Goal: Register for event/course

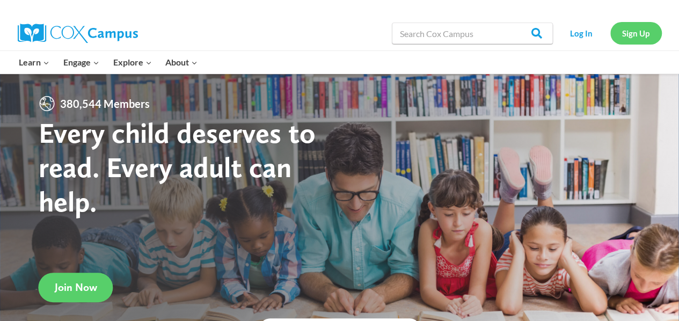
click at [624, 29] on link "Sign Up" at bounding box center [636, 33] width 52 height 22
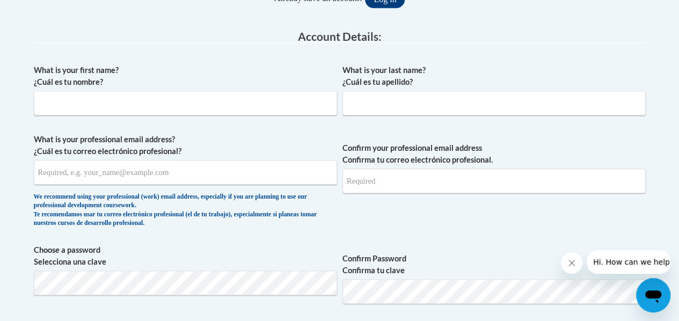
scroll to position [266, 0]
click at [212, 108] on input "What is your first name? ¿Cuál es tu nombre?" at bounding box center [185, 102] width 303 height 25
type input "Courtney"
click at [411, 97] on input "What is your last name? ¿Cuál es tu apellido?" at bounding box center [493, 102] width 303 height 25
type input "Tucker"
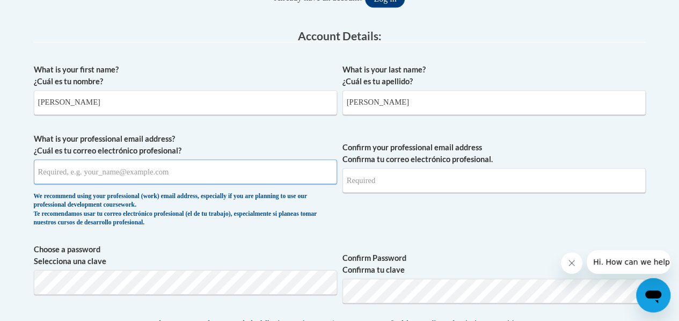
click at [293, 174] on input "What is your professional email address? ¿Cuál es tu correo electrónico profesi…" at bounding box center [185, 171] width 303 height 25
type input "tucker.courtney@fcboe.org"
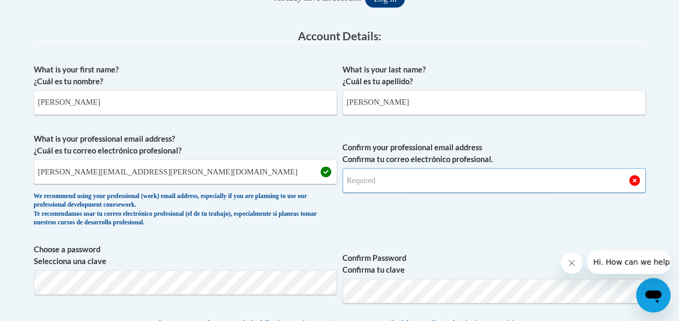
click at [429, 182] on input "Confirm your professional email address Confirma tu correo electrónico profesio…" at bounding box center [493, 180] width 303 height 25
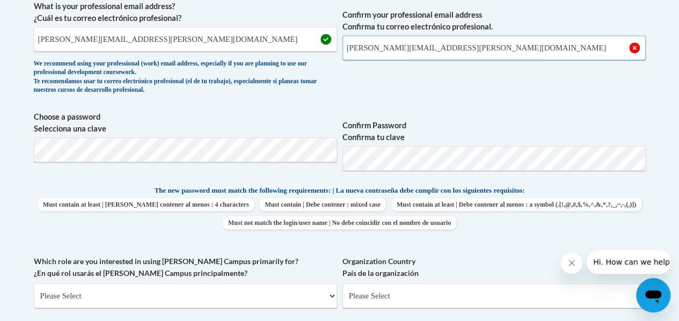
scroll to position [399, 0]
type input "tucker.courtney@fcboe.org"
click at [339, 104] on div "What is your first name? ¿Cuál es tu nombre? Courtney What is your last name? ¿…" at bounding box center [340, 174] width 612 height 498
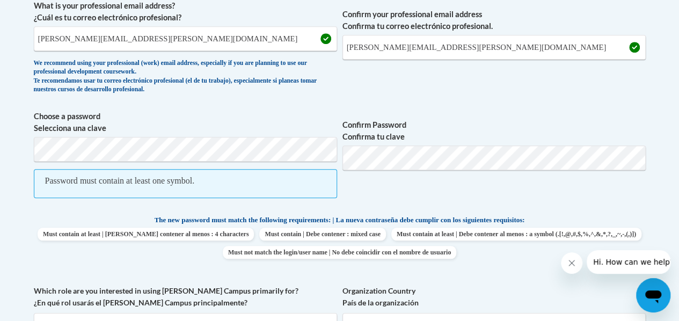
click at [368, 187] on span "Confirm Password Confirma tu clave" at bounding box center [493, 160] width 303 height 99
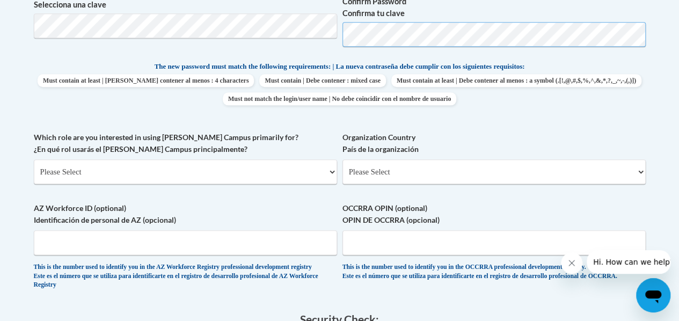
scroll to position [543, 0]
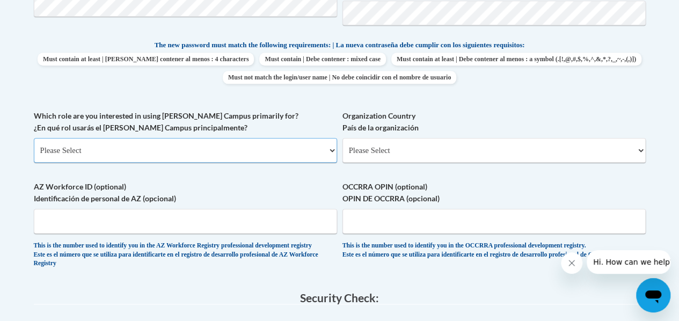
click at [268, 154] on select "Please Select College/University | Colegio/Universidad Community/Nonprofit Part…" at bounding box center [185, 150] width 303 height 25
select select "fbf2d438-af2f-41f8-98f1-81c410e29de3"
click at [34, 138] on select "Please Select College/University | Colegio/Universidad Community/Nonprofit Part…" at bounding box center [185, 150] width 303 height 25
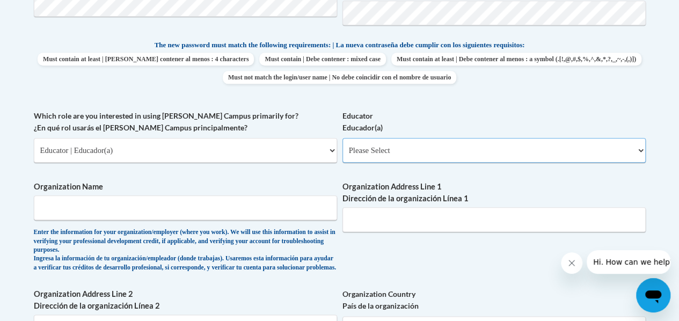
click at [382, 144] on select "Please Select Early Learning/Daycare Teacher/Family Home Care Provider | Maestr…" at bounding box center [493, 150] width 303 height 25
click at [407, 154] on select "Please Select Early Learning/Daycare Teacher/Family Home Care Provider | Maestr…" at bounding box center [493, 150] width 303 height 25
select select "8e40623d-54d0-45cd-9f92-5df65cd3f8cf"
click at [342, 138] on select "Please Select Early Learning/Daycare Teacher/Family Home Care Provider | Maestr…" at bounding box center [493, 150] width 303 height 25
click at [214, 212] on input "Organization Name" at bounding box center [185, 207] width 303 height 25
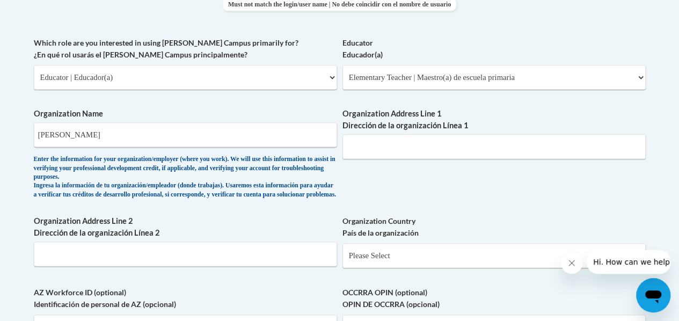
scroll to position [609, 0]
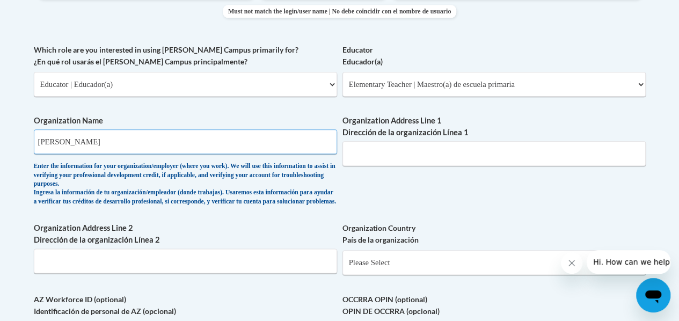
click at [192, 141] on input "Inman" at bounding box center [185, 141] width 303 height 25
type input "Inman Elementary School"
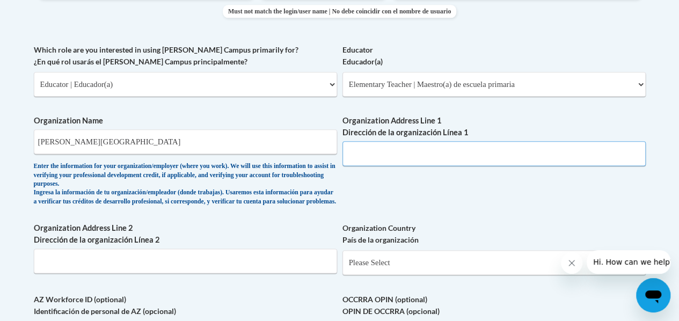
click at [375, 142] on input "Organization Address Line 1 Dirección de la organización Línea 1" at bounding box center [493, 153] width 303 height 25
type input "7"
click at [422, 187] on div "What is your first name? ¿Cuál es tu nombre? Courtney What is your last name? ¿…" at bounding box center [340, 53] width 612 height 677
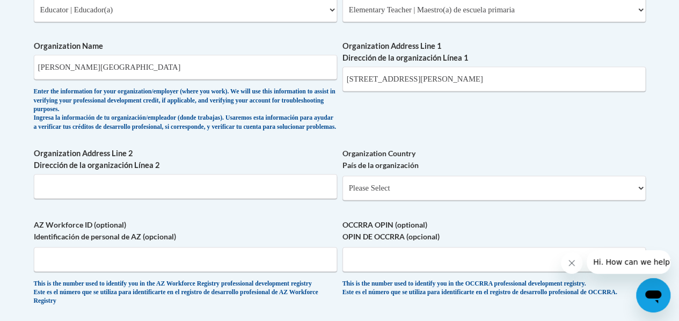
scroll to position [690, 0]
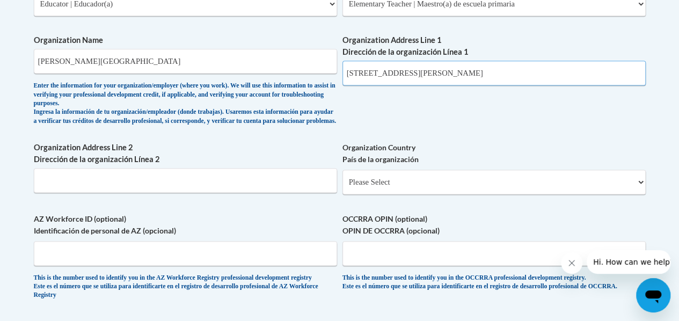
click at [424, 73] on input "677 Inman Road" at bounding box center [493, 73] width 303 height 25
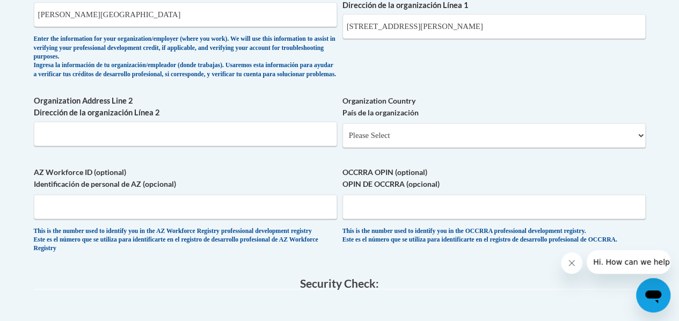
scroll to position [736, 0]
click at [435, 28] on input "677 Inman Road" at bounding box center [493, 26] width 303 height 25
type input "677 Inman Road, Fayetteville GA, 20315"
click at [368, 143] on select "Please Select United States | Estados Unidos Outside of the United States | Fue…" at bounding box center [493, 135] width 303 height 25
select select "ad49bcad-a171-4b2e-b99c-48b446064914"
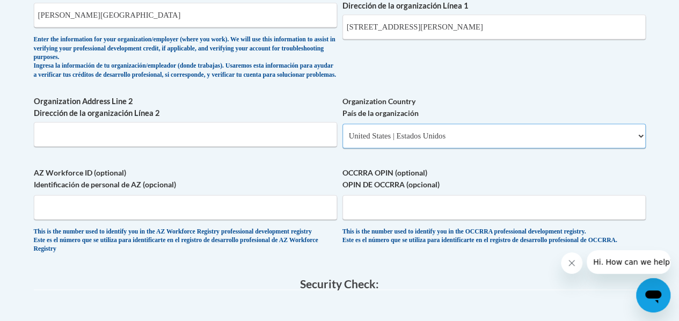
click at [342, 132] on select "Please Select United States | Estados Unidos Outside of the United States | Fue…" at bounding box center [493, 135] width 303 height 25
select select
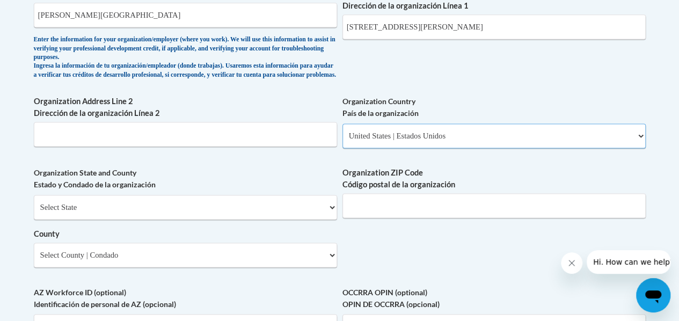
scroll to position [791, 0]
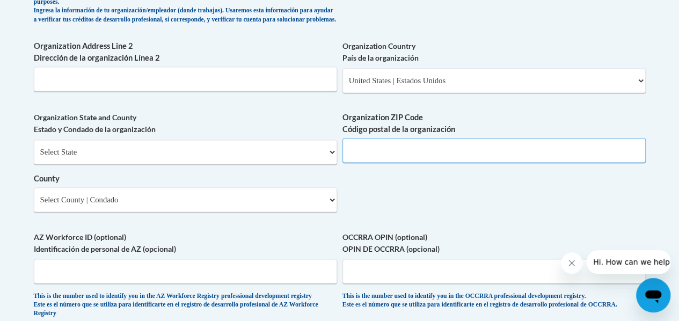
click at [370, 160] on input "Organization ZIP Code Código postal de la organización" at bounding box center [493, 150] width 303 height 25
type input "30215"
select select "Georgia"
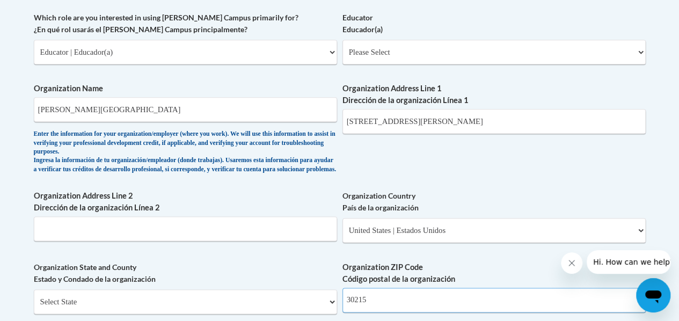
scroll to position [639, 0]
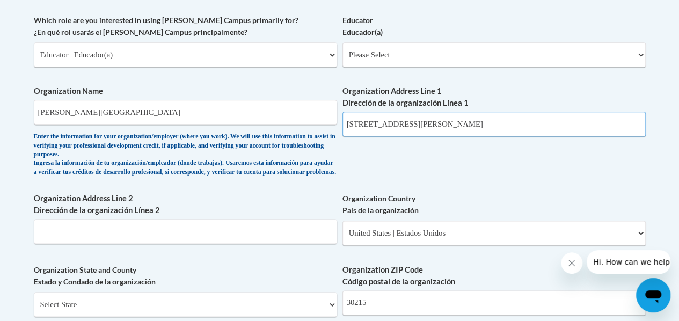
drag, startPoint x: 465, startPoint y: 123, endPoint x: 531, endPoint y: 117, distance: 66.8
click at [531, 117] on input "677 Inman Road, Fayetteville GA, 20315" at bounding box center [493, 124] width 303 height 25
type input "677 Inman Road, Fayetteville GA"
click at [454, 192] on div "What is your first name? ¿Cuál es tu nombre? Courtney What is your last name? ¿…" at bounding box center [340, 83] width 612 height 796
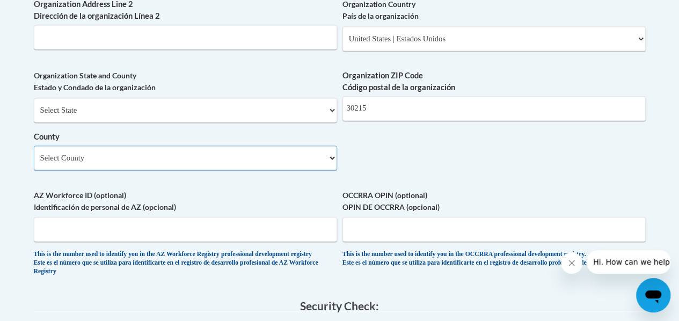
click at [276, 169] on select "Select County Appling Atkinson Bacon Baker Baldwin Banks Barrow Bartow Ben Hill…" at bounding box center [185, 157] width 303 height 25
select select "Fayette"
click at [34, 153] on select "Select County Appling Atkinson Bacon Baker Baldwin Banks Barrow Bartow Ben Hill…" at bounding box center [185, 157] width 303 height 25
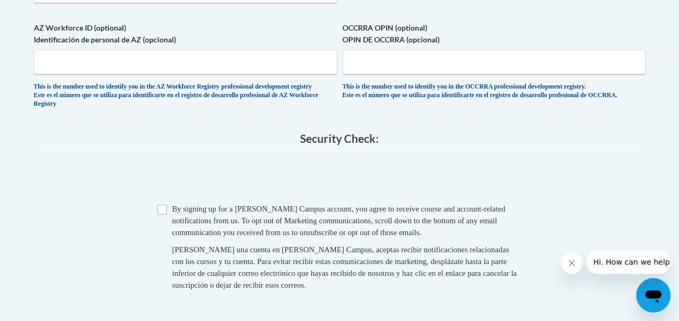
scroll to position [1001, 0]
click at [158, 214] on input "Checkbox" at bounding box center [162, 209] width 10 height 10
checkbox input "true"
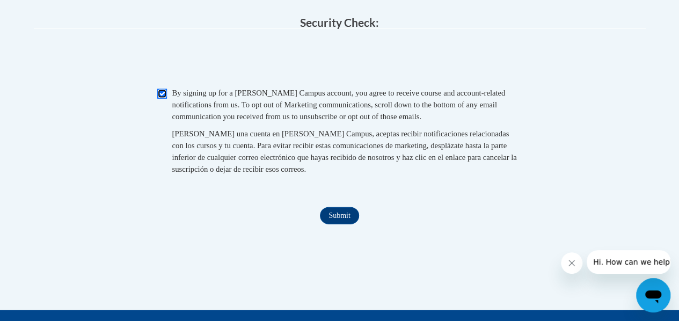
scroll to position [1178, 0]
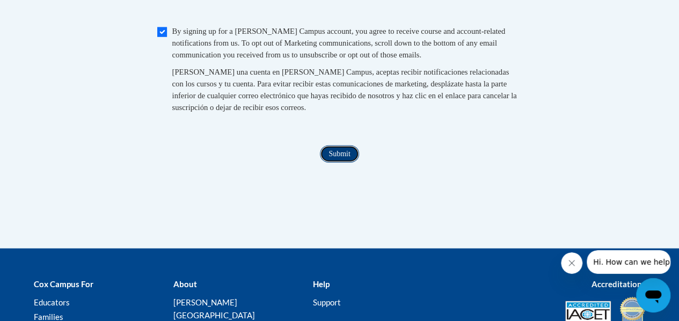
click at [332, 163] on input "Submit" at bounding box center [339, 153] width 39 height 17
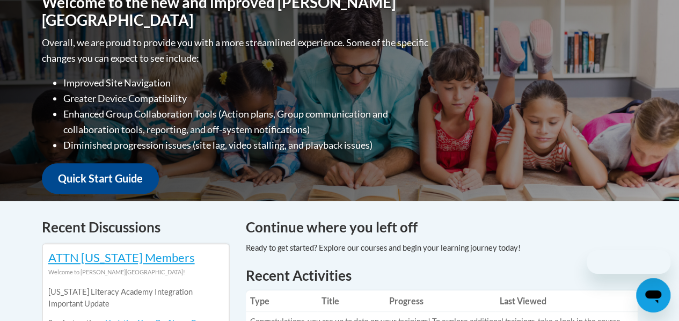
scroll to position [256, 0]
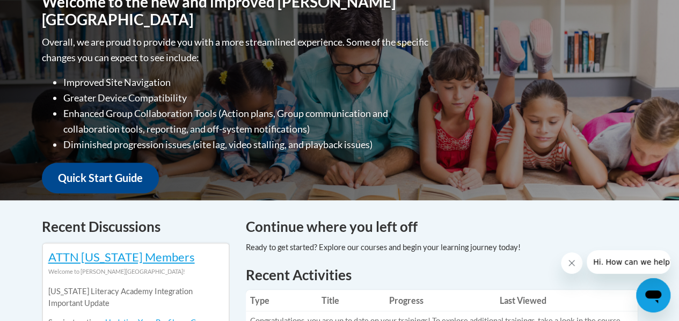
click at [353, 113] on li "Enhanced Group Collaboration Tools (Action plans, Group communication and colla…" at bounding box center [247, 121] width 368 height 31
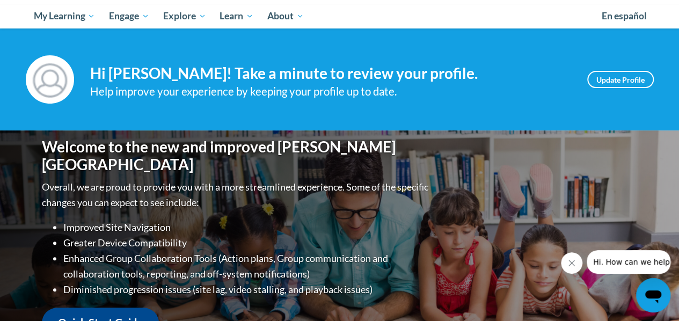
scroll to position [0, 0]
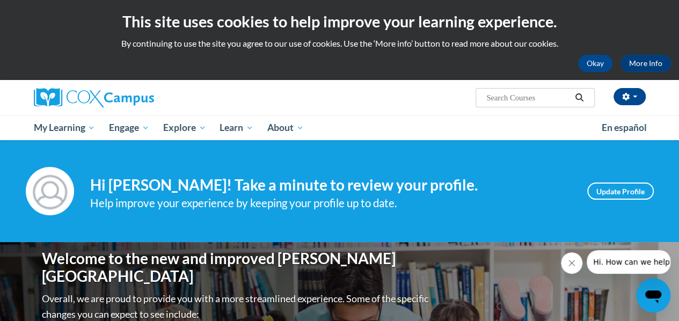
click at [493, 94] on input "Search..." at bounding box center [528, 97] width 86 height 13
click at [509, 98] on input "Search..." at bounding box center [528, 97] width 86 height 13
paste input "GaDOE Dyslexia Video Series"
type input "GaDOE Dyslexia Video Series"
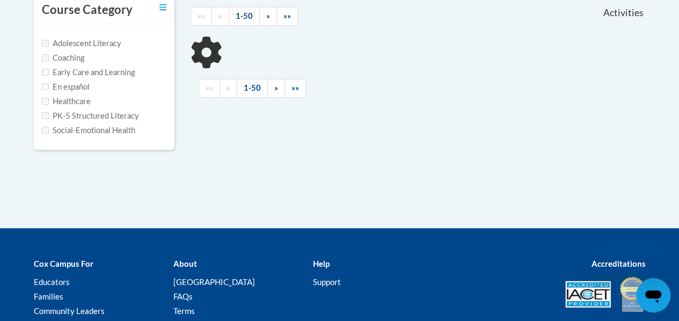
scroll to position [142, 0]
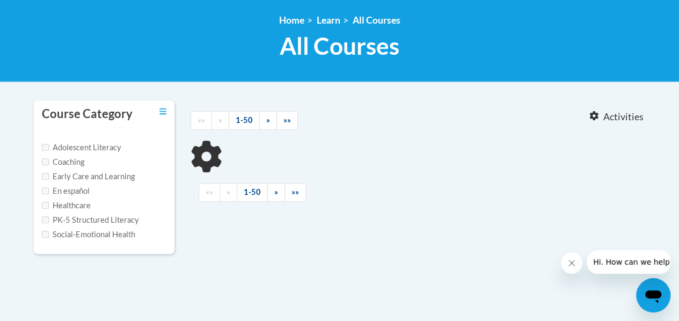
type input "GaDOE Dyslexia Video Series"
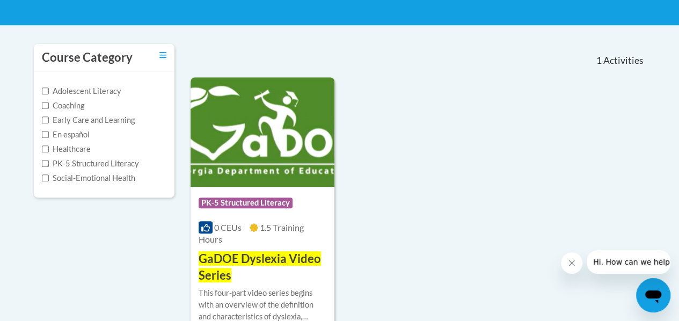
scroll to position [215, 0]
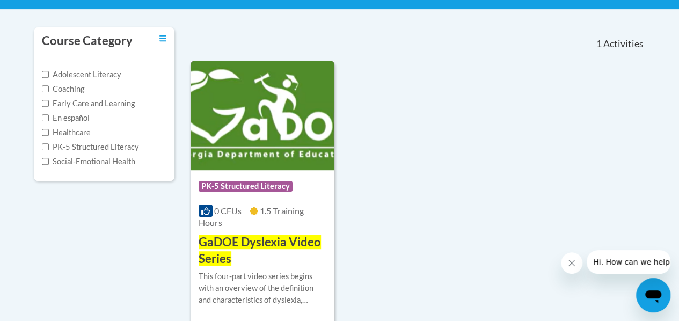
click at [288, 163] on img at bounding box center [262, 115] width 144 height 109
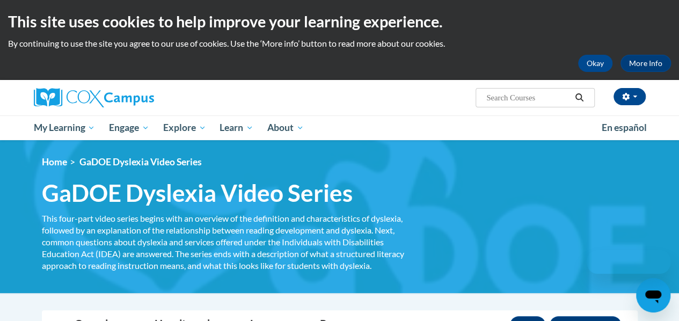
click at [288, 163] on ol "Home GaDOE Dyslexia Video Series" at bounding box center [340, 162] width 596 height 12
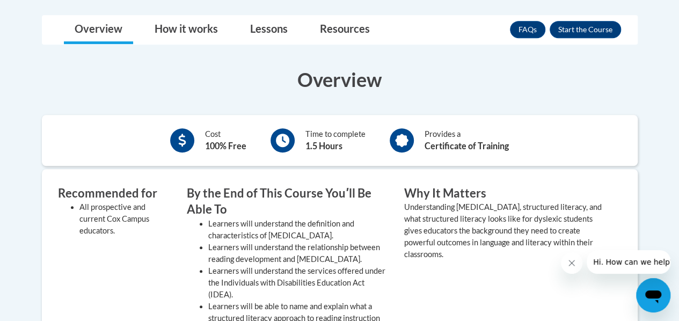
scroll to position [290, 0]
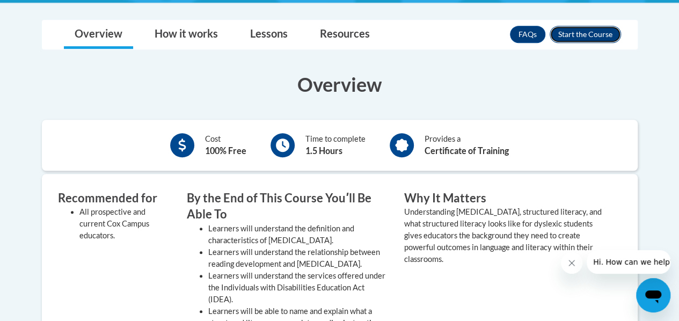
click at [574, 36] on button "Enroll" at bounding box center [584, 34] width 71 height 17
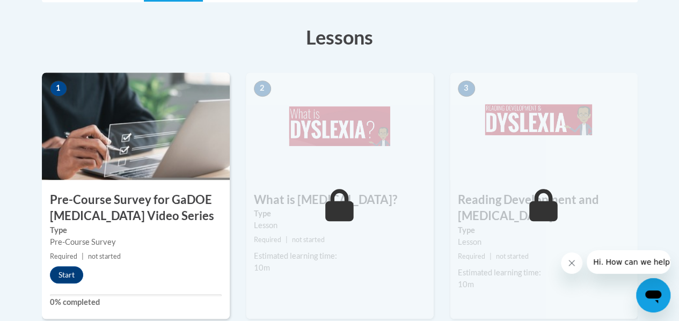
scroll to position [305, 0]
click at [169, 186] on div "1 Pre-Course Survey for GaDOE Dyslexia Video Series Type Pre-Course Survey Requ…" at bounding box center [136, 195] width 188 height 247
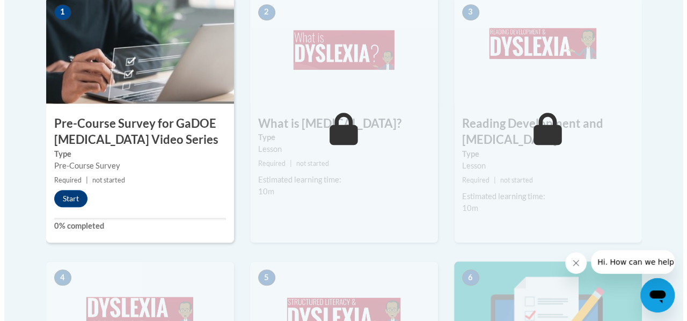
scroll to position [381, 0]
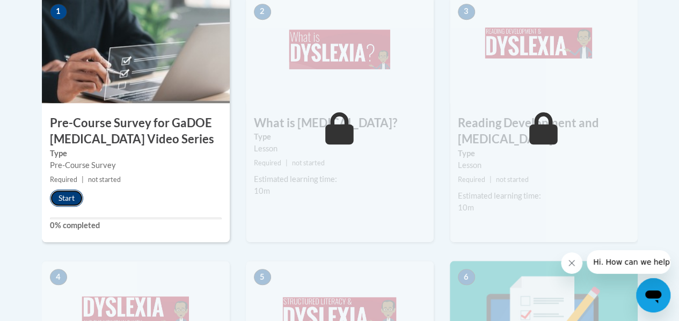
click at [64, 196] on button "Start" at bounding box center [66, 197] width 33 height 17
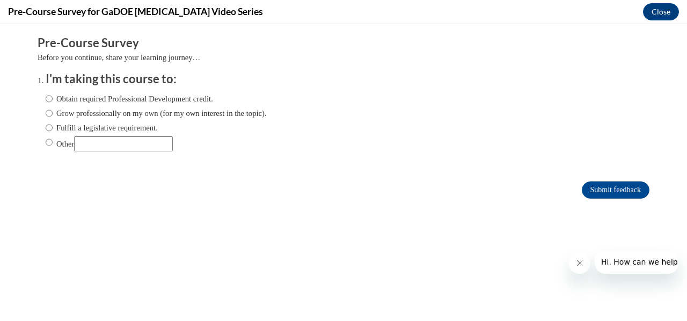
scroll to position [0, 0]
click at [176, 100] on label "Obtain required Professional Development credit." at bounding box center [129, 99] width 167 height 12
click at [53, 100] on input "Obtain required Professional Development credit." at bounding box center [49, 99] width 7 height 12
radio input "true"
click at [582, 188] on input "Submit feedback" at bounding box center [616, 189] width 68 height 17
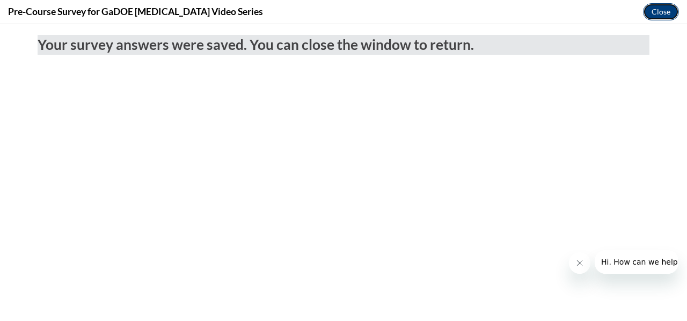
click at [660, 11] on button "Close" at bounding box center [661, 11] width 36 height 17
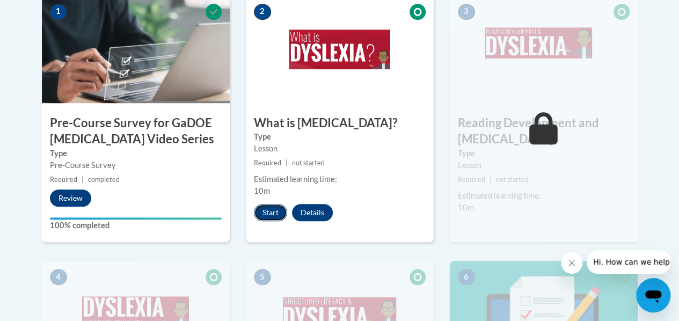
click at [271, 208] on button "Start" at bounding box center [270, 212] width 33 height 17
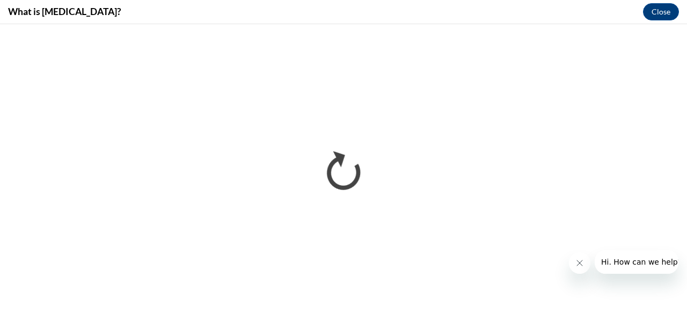
click at [582, 262] on icon "Close message from company" at bounding box center [579, 263] width 9 height 9
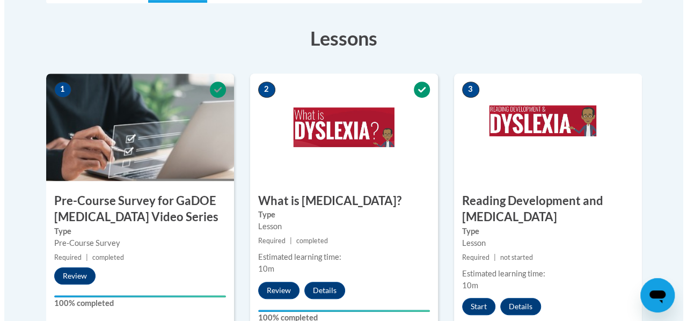
scroll to position [459, 0]
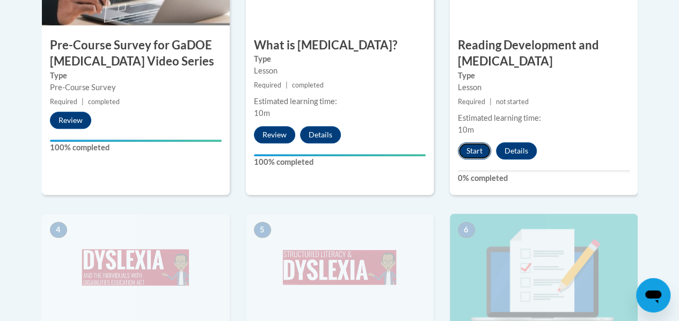
click at [476, 153] on button "Start" at bounding box center [474, 150] width 33 height 17
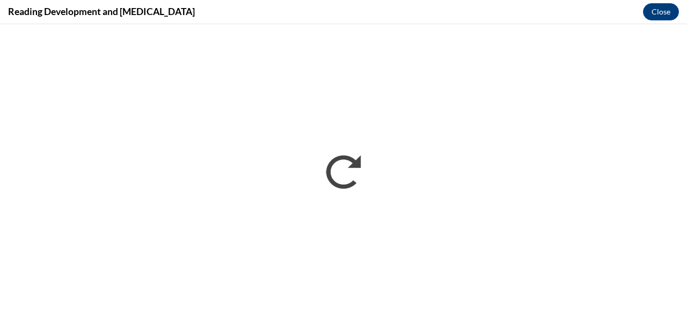
scroll to position [0, 0]
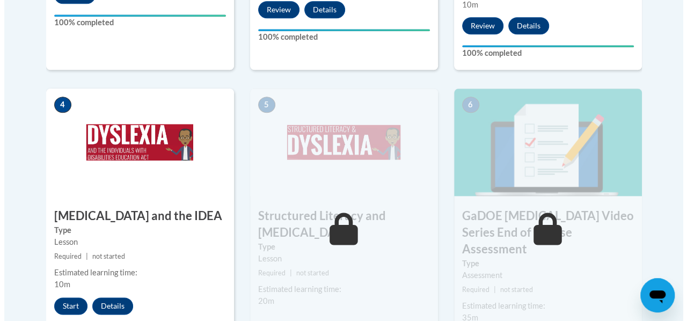
scroll to position [629, 0]
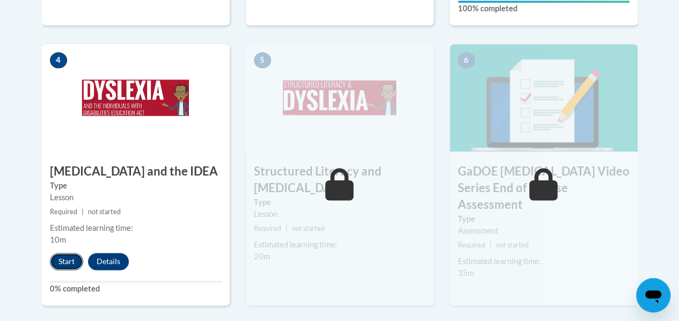
click at [66, 259] on button "Start" at bounding box center [66, 261] width 33 height 17
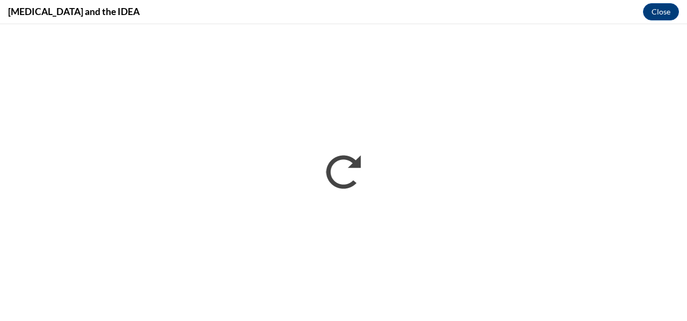
scroll to position [0, 0]
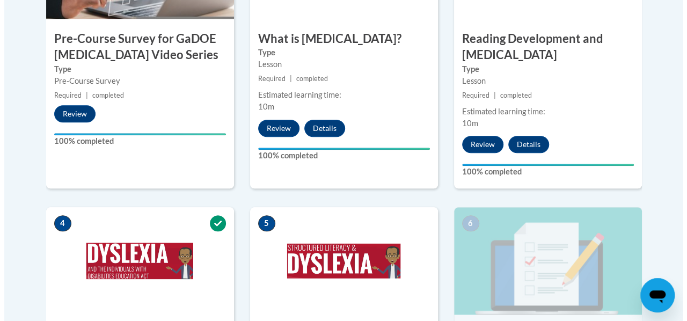
scroll to position [686, 0]
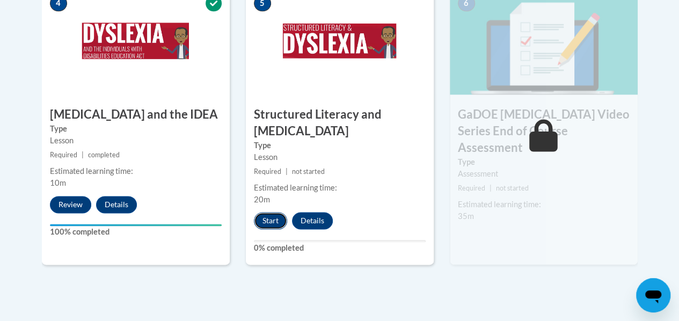
click at [273, 222] on button "Start" at bounding box center [270, 220] width 33 height 17
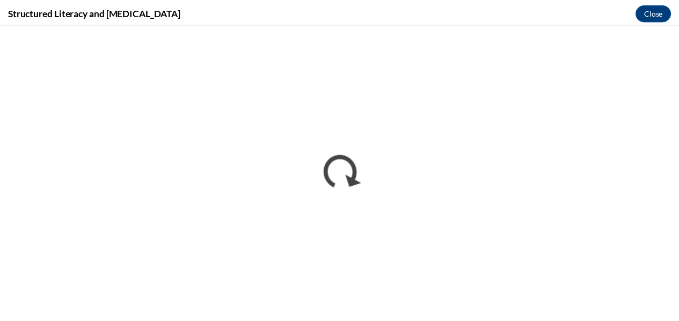
scroll to position [0, 0]
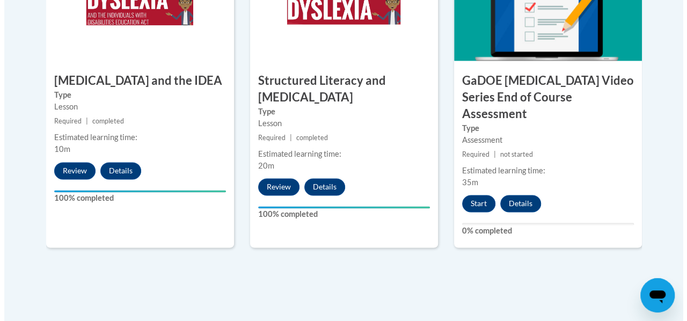
scroll to position [720, 0]
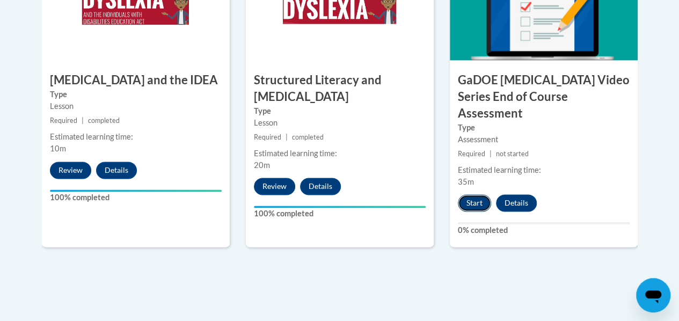
click at [477, 194] on button "Start" at bounding box center [474, 202] width 33 height 17
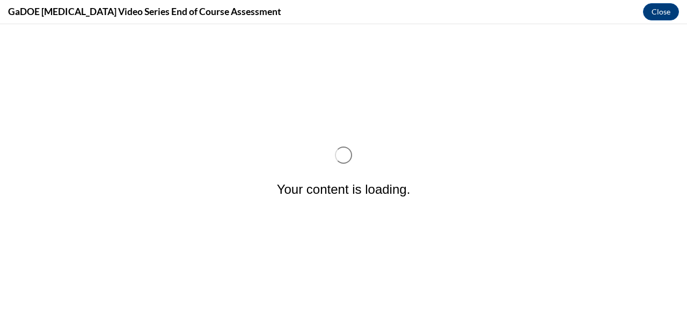
scroll to position [0, 0]
